Goal: Information Seeking & Learning: Find specific page/section

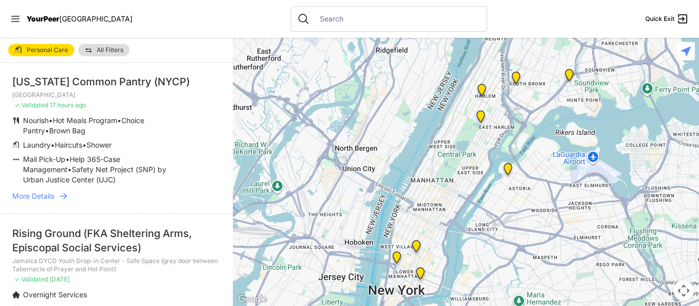
scroll to position [51, 0]
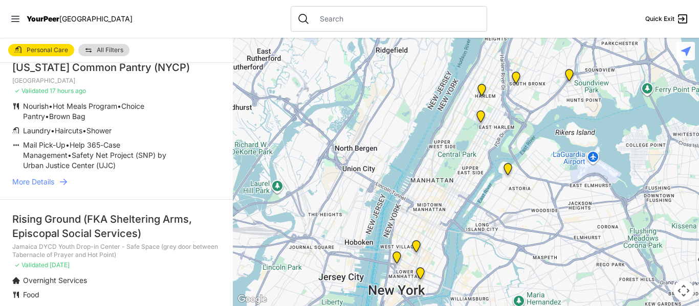
click at [51, 180] on span "More Details" at bounding box center [33, 182] width 42 height 10
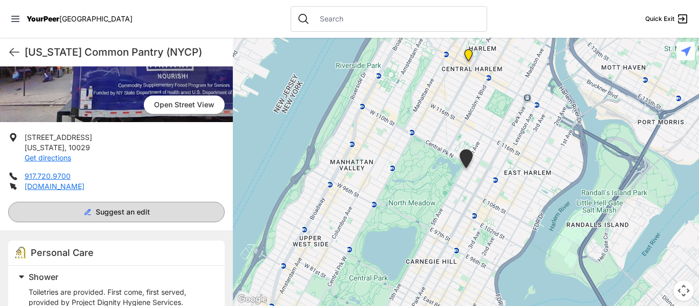
scroll to position [153, 0]
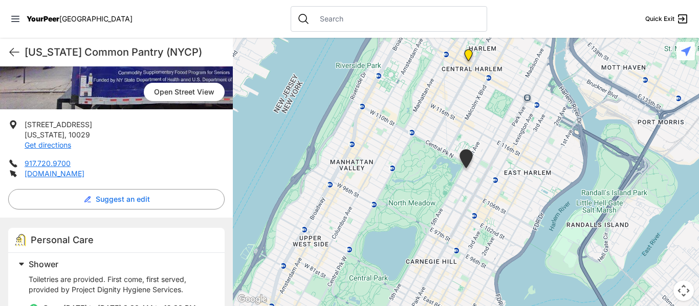
select select "recentlyUpdated"
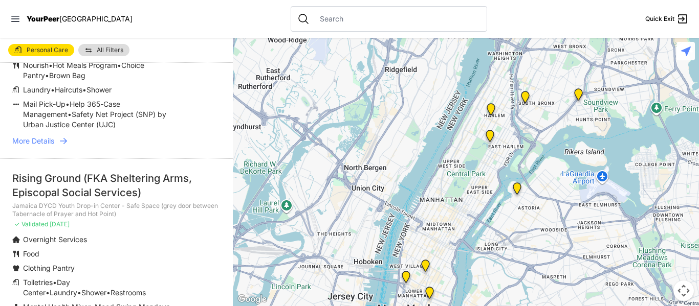
scroll to position [102, 0]
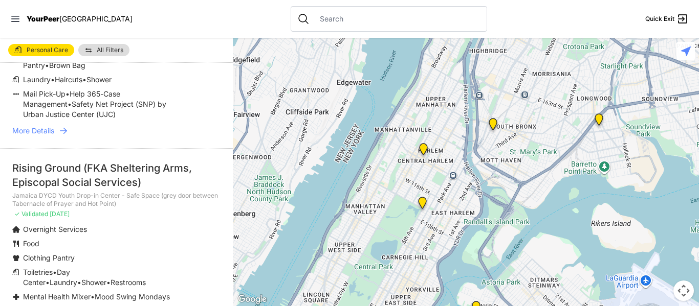
drag, startPoint x: 477, startPoint y: 109, endPoint x: 380, endPoint y: 319, distance: 230.9
click at [380, 306] on html "View map Close panel YourPeer [GEOGRAPHIC_DATA] Quick Exit Single Adult Familie…" at bounding box center [349, 153] width 699 height 306
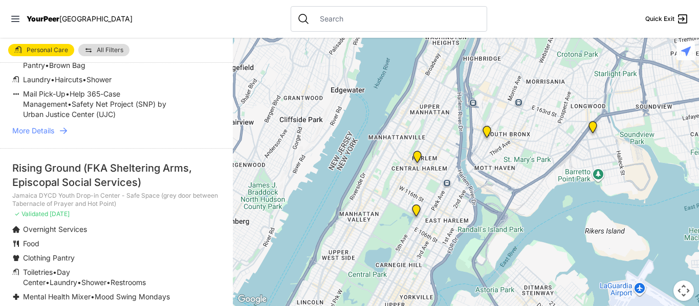
click at [415, 158] on img "Uptown/Harlem DYCD Youth Drop-in Center" at bounding box center [417, 159] width 13 height 16
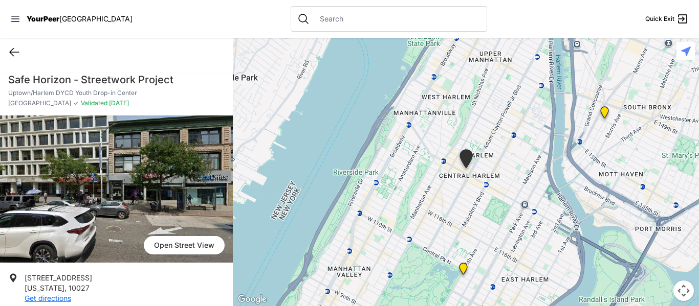
click at [12, 53] on icon at bounding box center [14, 52] width 12 height 12
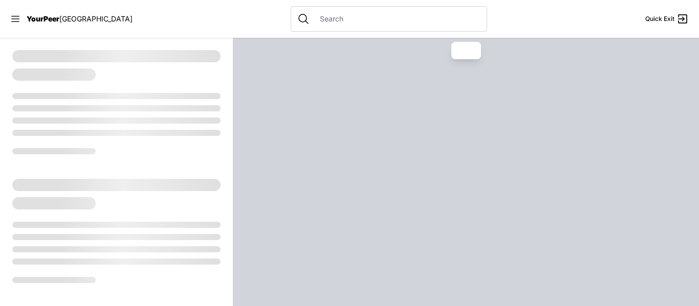
select select "recentlyUpdated"
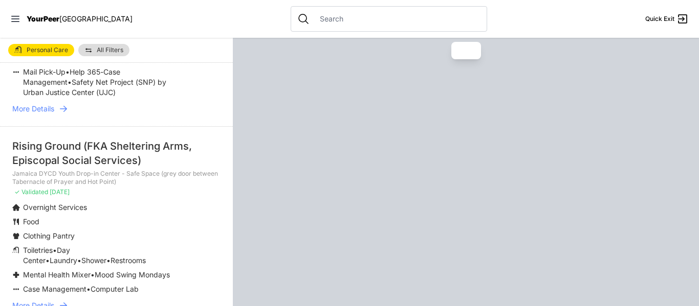
scroll to position [153, 0]
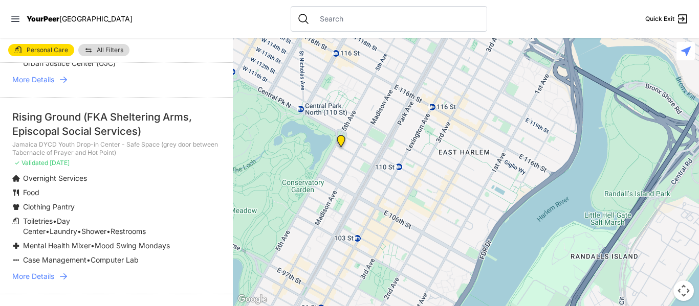
drag, startPoint x: 334, startPoint y: 111, endPoint x: 469, endPoint y: 213, distance: 169.8
click at [469, 213] on div at bounding box center [466, 172] width 466 height 269
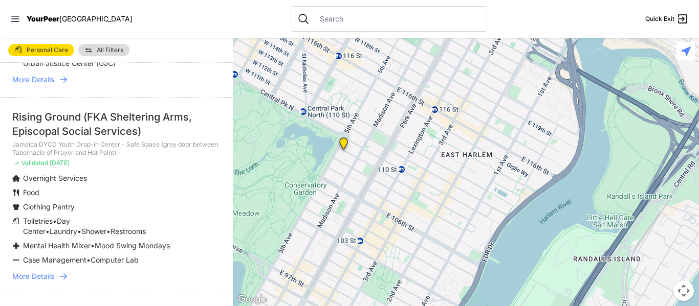
click at [345, 143] on img "Manhattan" at bounding box center [343, 146] width 13 height 16
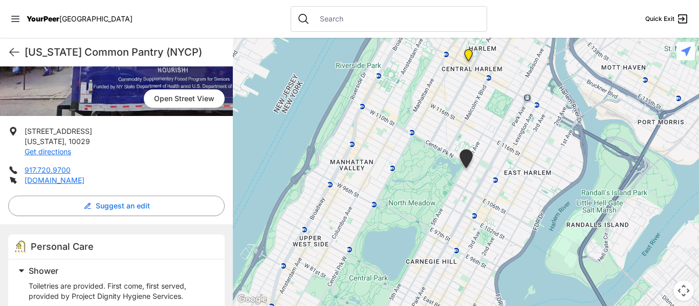
scroll to position [153, 0]
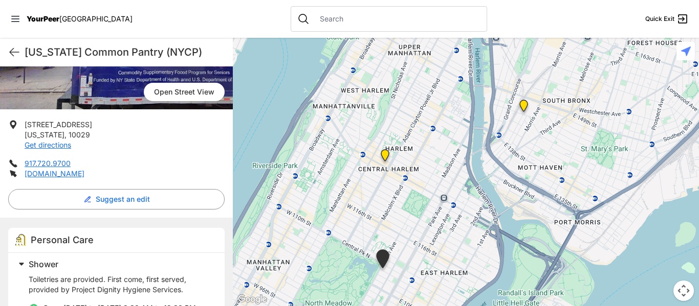
drag, startPoint x: 542, startPoint y: 99, endPoint x: 459, endPoint y: 201, distance: 131.2
click at [459, 201] on div at bounding box center [466, 172] width 466 height 269
click at [524, 110] on img "Harm Reduction Center" at bounding box center [523, 109] width 13 height 16
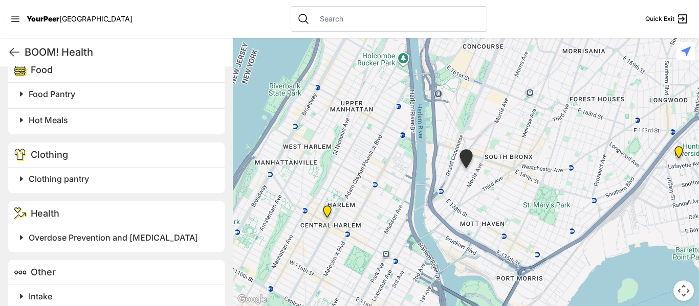
scroll to position [767, 0]
click at [56, 178] on span "Clothing pantry" at bounding box center [59, 178] width 60 height 10
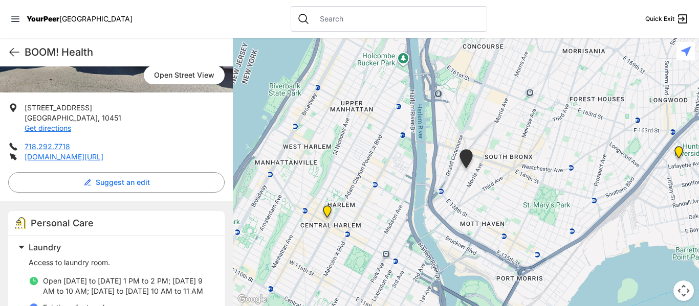
scroll to position [153, 0]
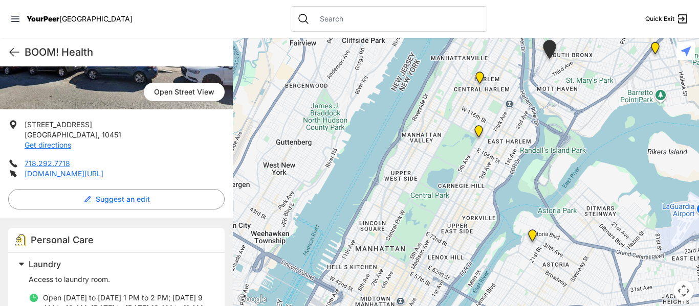
drag, startPoint x: 626, startPoint y: 262, endPoint x: 520, endPoint y: 89, distance: 203.5
click at [520, 90] on div at bounding box center [466, 172] width 466 height 269
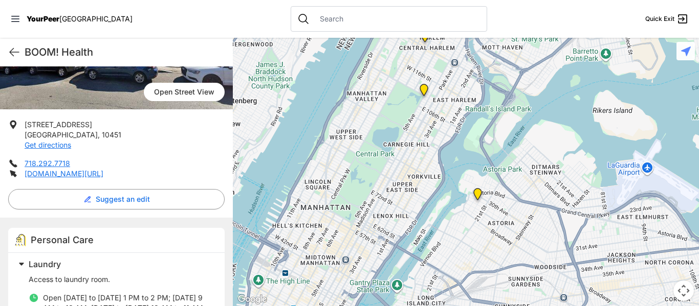
drag, startPoint x: 469, startPoint y: 240, endPoint x: 424, endPoint y: 214, distance: 52.2
click at [424, 214] on div at bounding box center [466, 172] width 466 height 269
click at [476, 194] on img at bounding box center [477, 196] width 13 height 16
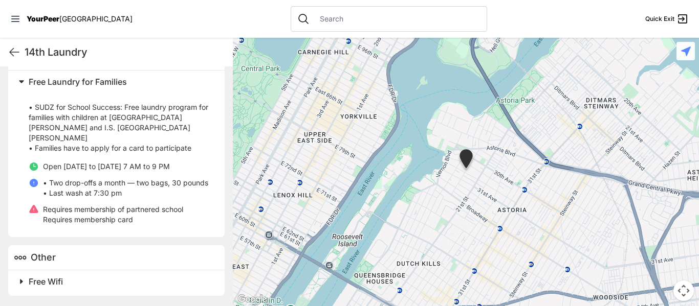
scroll to position [336, 0]
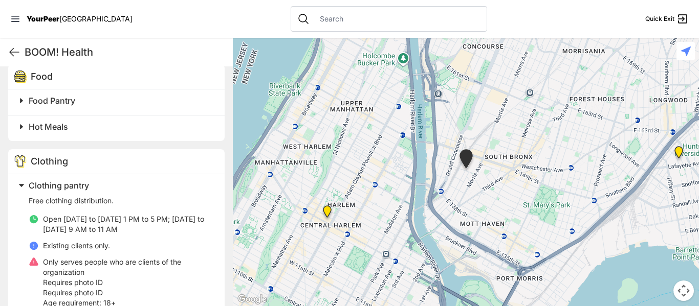
scroll to position [781, 0]
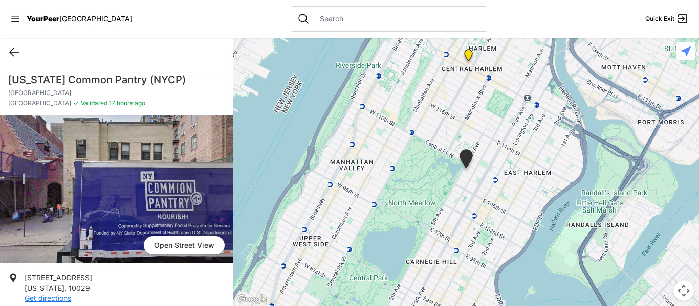
click at [14, 52] on icon at bounding box center [14, 53] width 9 height 8
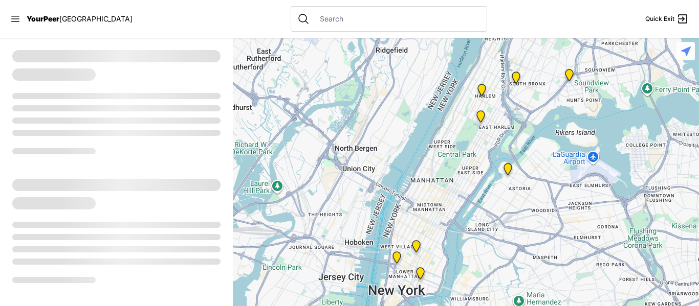
select select "recentlyUpdated"
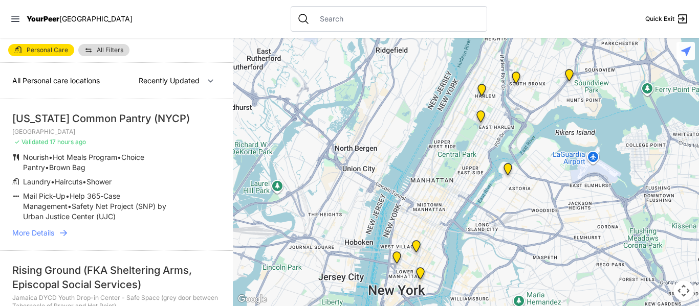
click at [335, 20] on input "text" at bounding box center [397, 19] width 167 height 10
drag, startPoint x: 334, startPoint y: 23, endPoint x: 327, endPoint y: 33, distance: 12.6
click at [331, 28] on div at bounding box center [389, 19] width 196 height 26
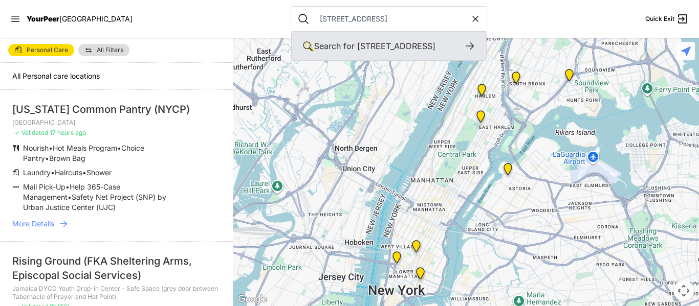
type input "[STREET_ADDRESS]"
click at [463, 49] on icon at bounding box center [469, 46] width 12 height 12
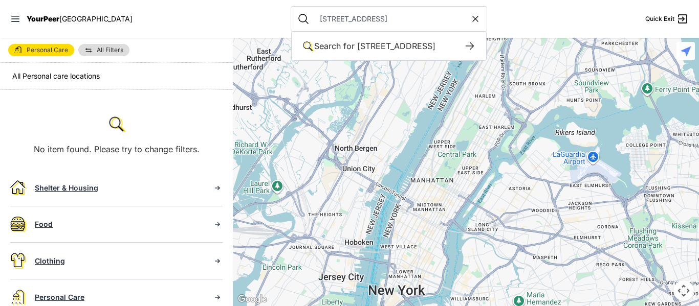
click at [342, 20] on input "[STREET_ADDRESS]" at bounding box center [392, 19] width 157 height 10
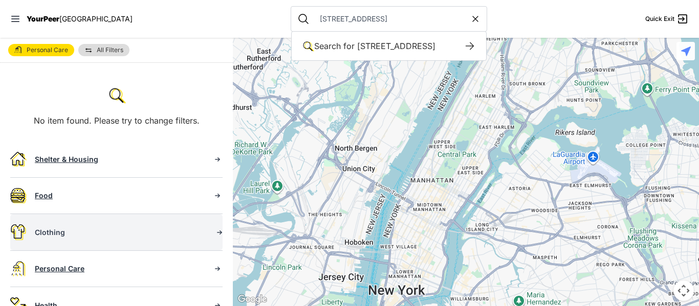
scroll to position [93, 0]
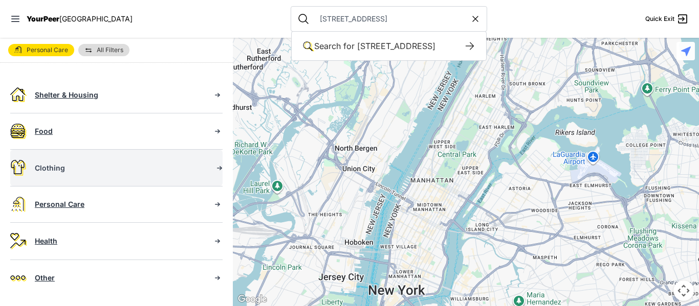
click at [45, 170] on div "Clothing" at bounding box center [119, 168] width 169 height 10
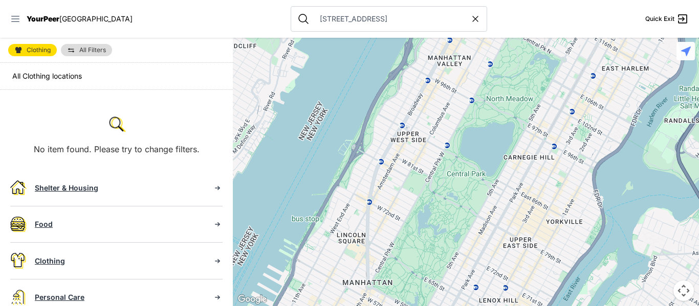
click at [19, 16] on icon at bounding box center [15, 19] width 10 height 10
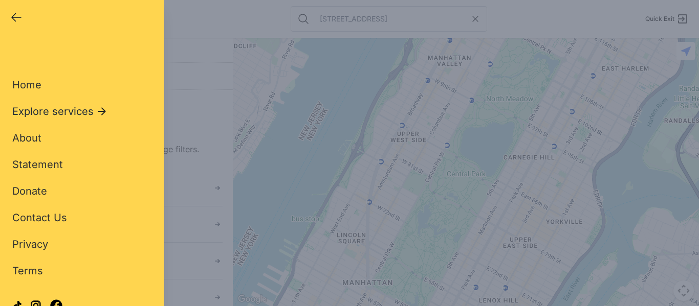
click at [99, 114] on icon at bounding box center [102, 111] width 12 height 12
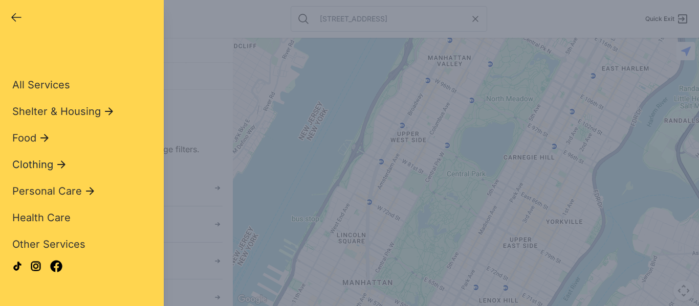
click at [44, 165] on span "Clothing" at bounding box center [32, 165] width 41 height 14
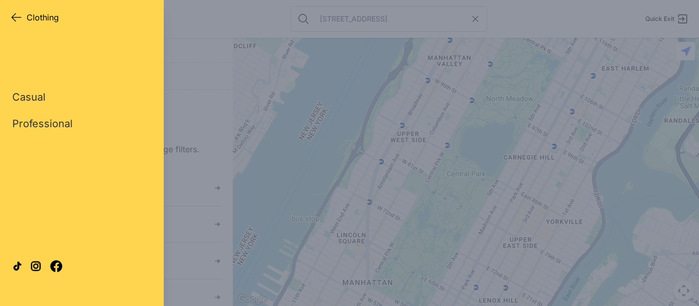
click at [12, 10] on div "Close panel Clothing Clothing Quick Exit" at bounding box center [82, 16] width 164 height 33
click at [13, 16] on icon "button" at bounding box center [16, 18] width 9 height 8
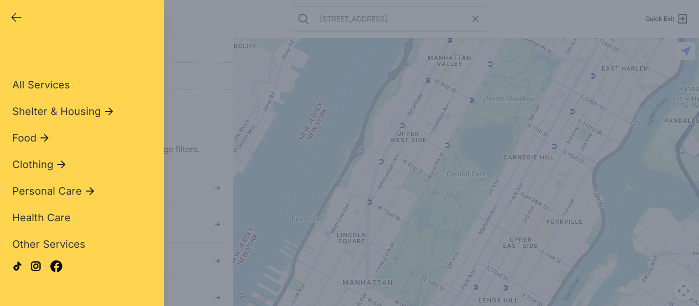
click at [86, 190] on icon at bounding box center [90, 191] width 12 height 12
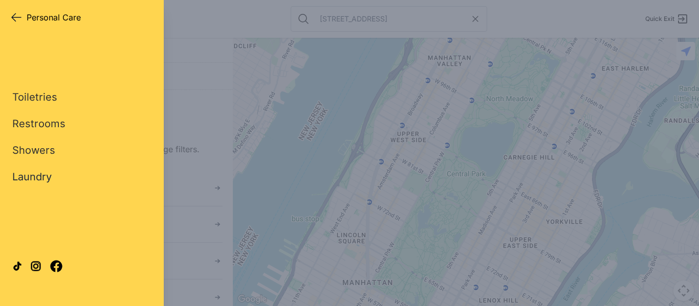
click at [31, 175] on link "Laundry" at bounding box center [31, 177] width 39 height 14
select select "recentlyUpdated"
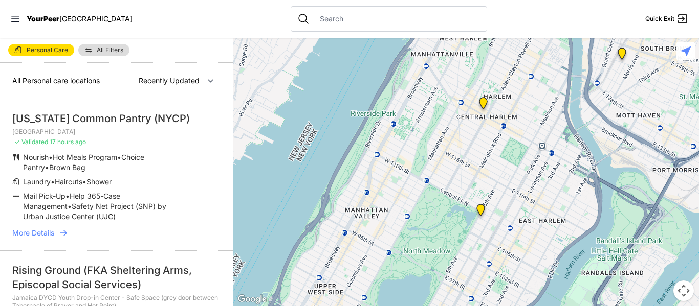
drag, startPoint x: 618, startPoint y: 85, endPoint x: 534, endPoint y: 191, distance: 135.8
click at [534, 191] on div at bounding box center [466, 172] width 466 height 269
click at [482, 101] on img "Uptown/Harlem DYCD Youth Drop-in Center" at bounding box center [482, 106] width 13 height 16
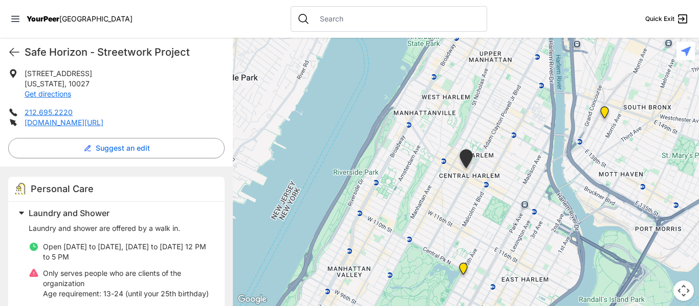
scroll to position [307, 0]
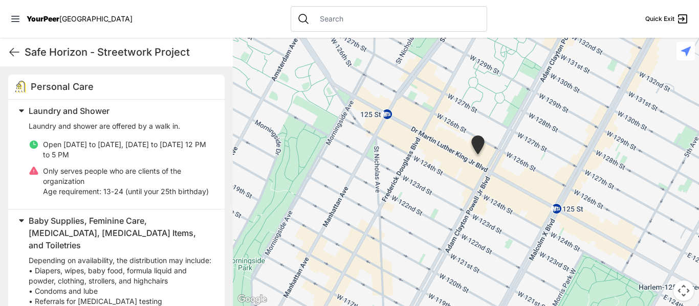
drag, startPoint x: 374, startPoint y: 138, endPoint x: 492, endPoint y: 179, distance: 123.9
click at [492, 179] on div at bounding box center [466, 172] width 466 height 269
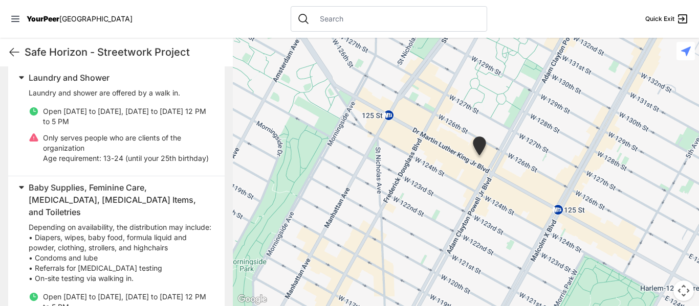
scroll to position [409, 0]
